Goal: Go to known website: Access a specific website the user already knows

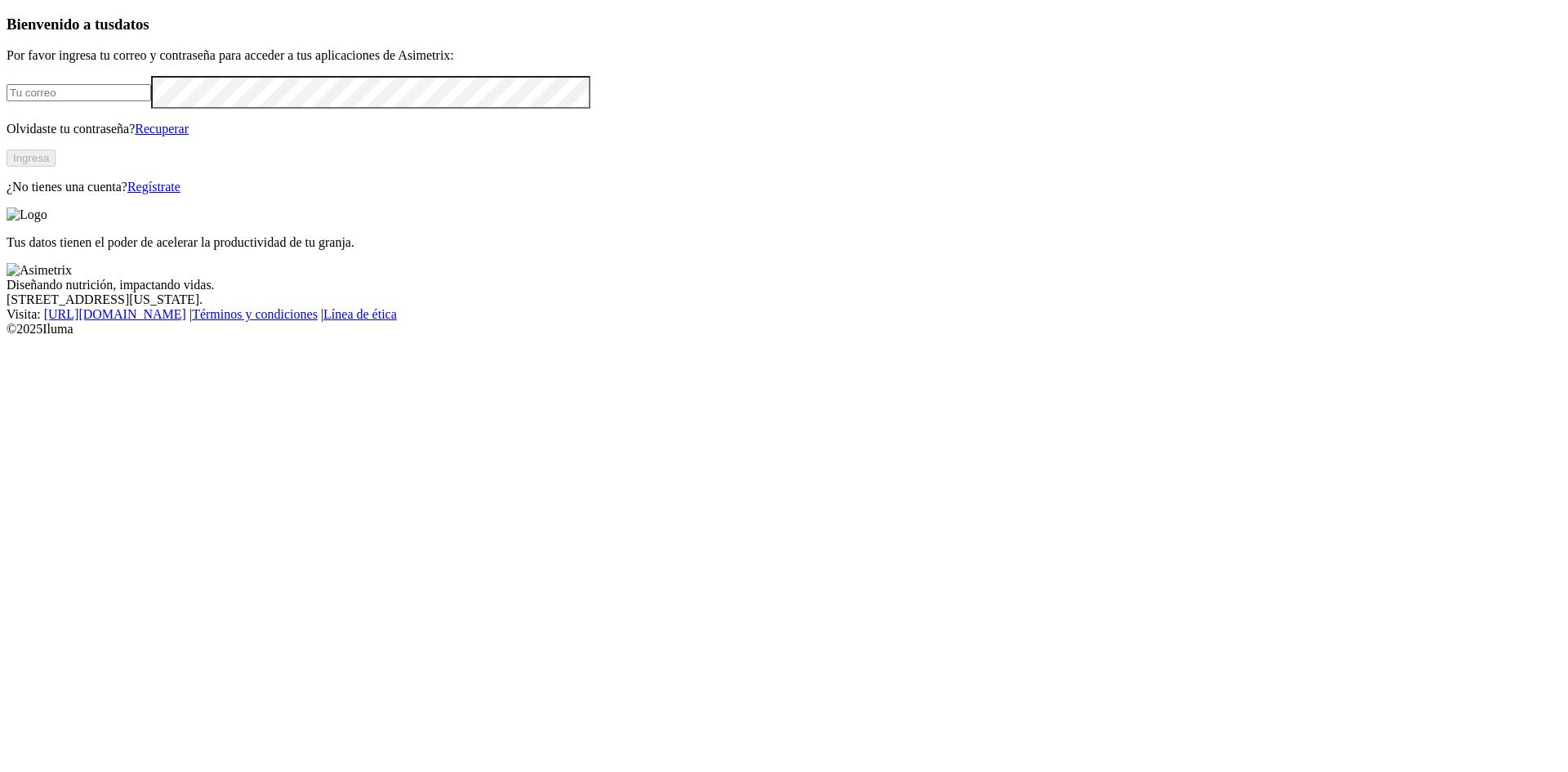
type input "[EMAIL_ADDRESS][DOMAIN_NAME]"
click at [55, 167] on button "Ingresa" at bounding box center [31, 158] width 49 height 17
click at [845, 250] on div "Tus datos tienen el poder de acelerar la productividad de tu granja." at bounding box center [784, 229] width 1554 height 43
